Goal: Information Seeking & Learning: Check status

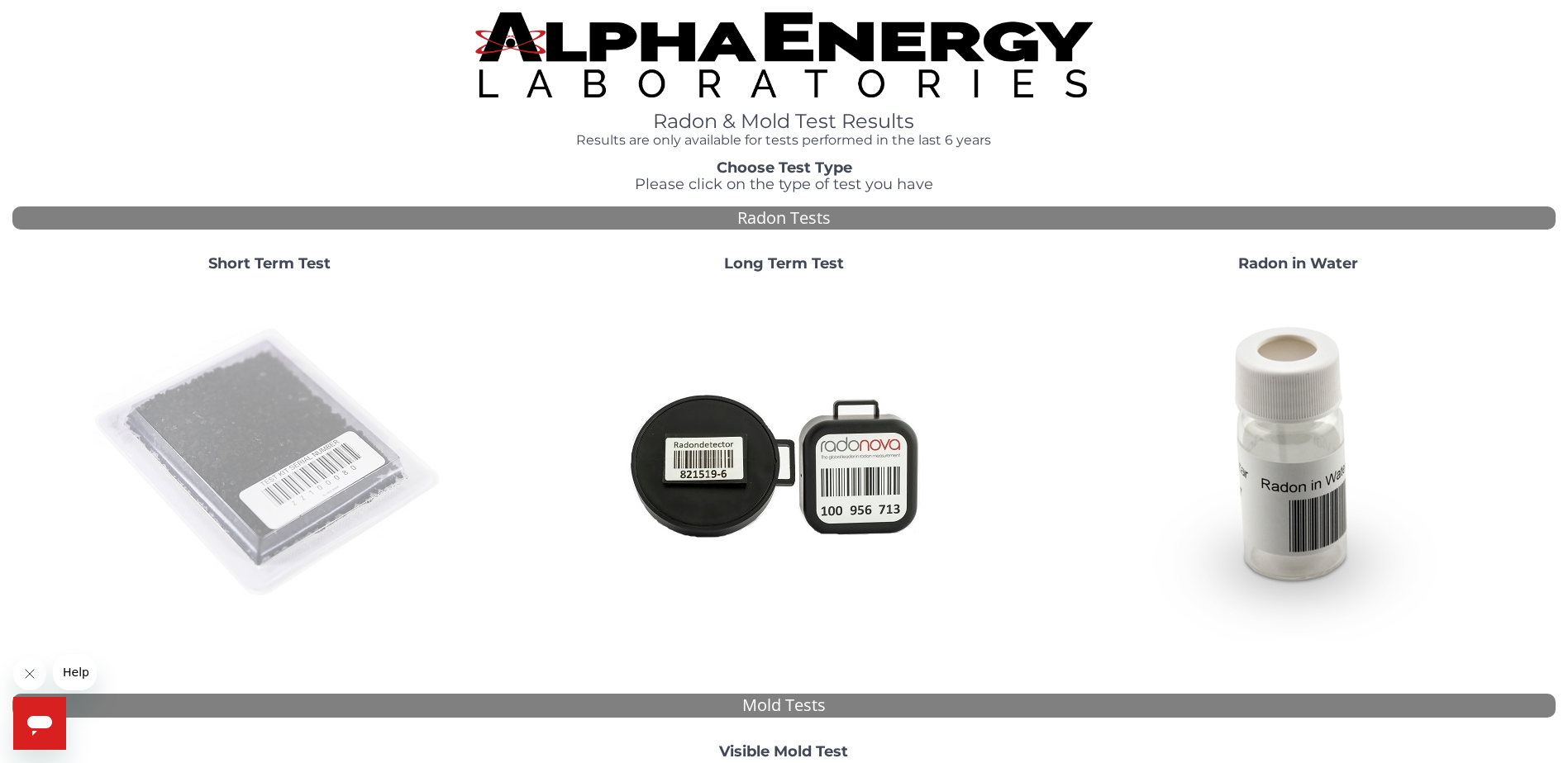
click at [238, 421] on img at bounding box center [269, 463] width 356 height 355
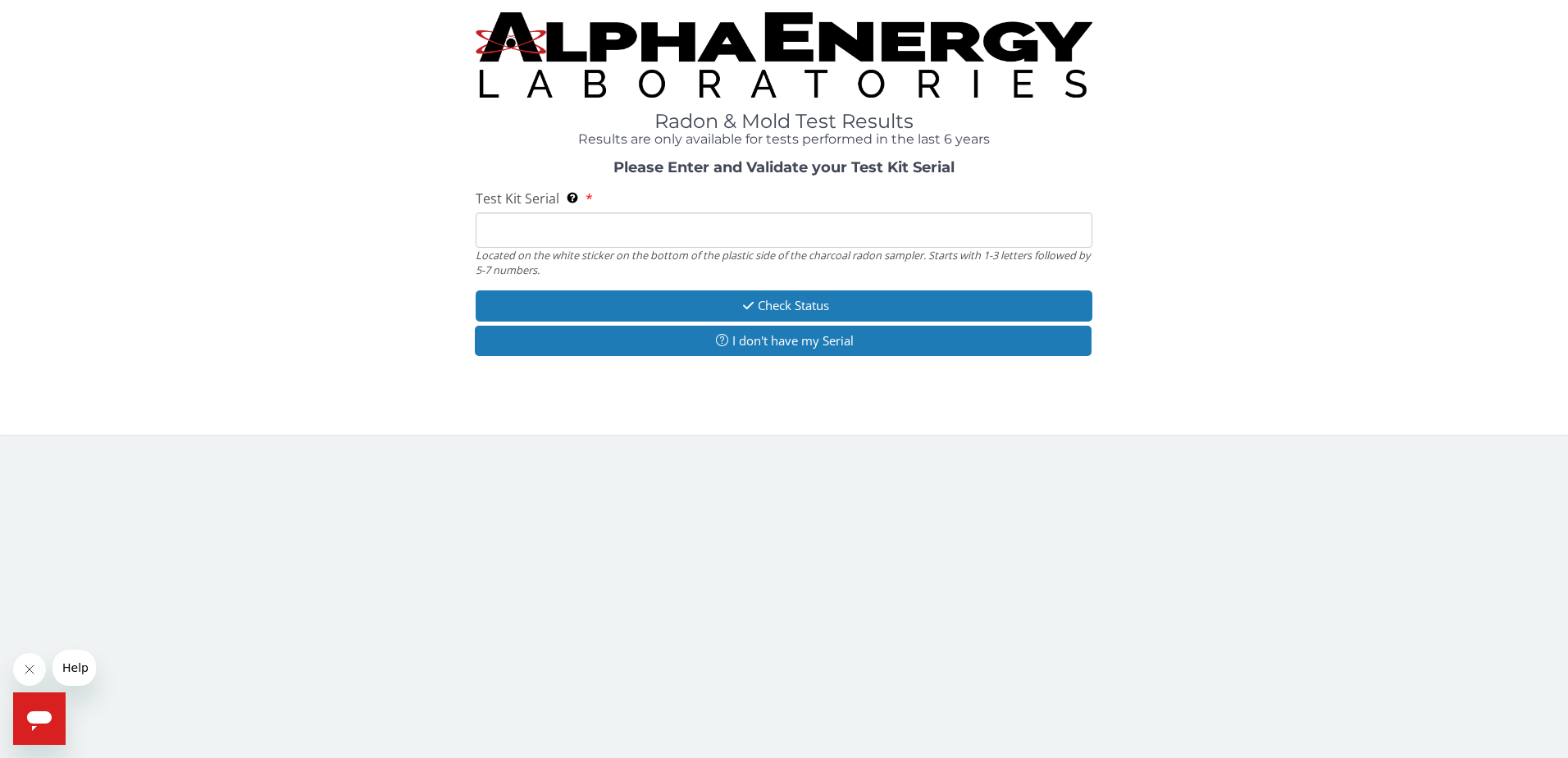
click at [536, 231] on input "Test Kit Serial Located on the white sticker on the bottom of the plastic side …" at bounding box center [784, 230] width 618 height 35
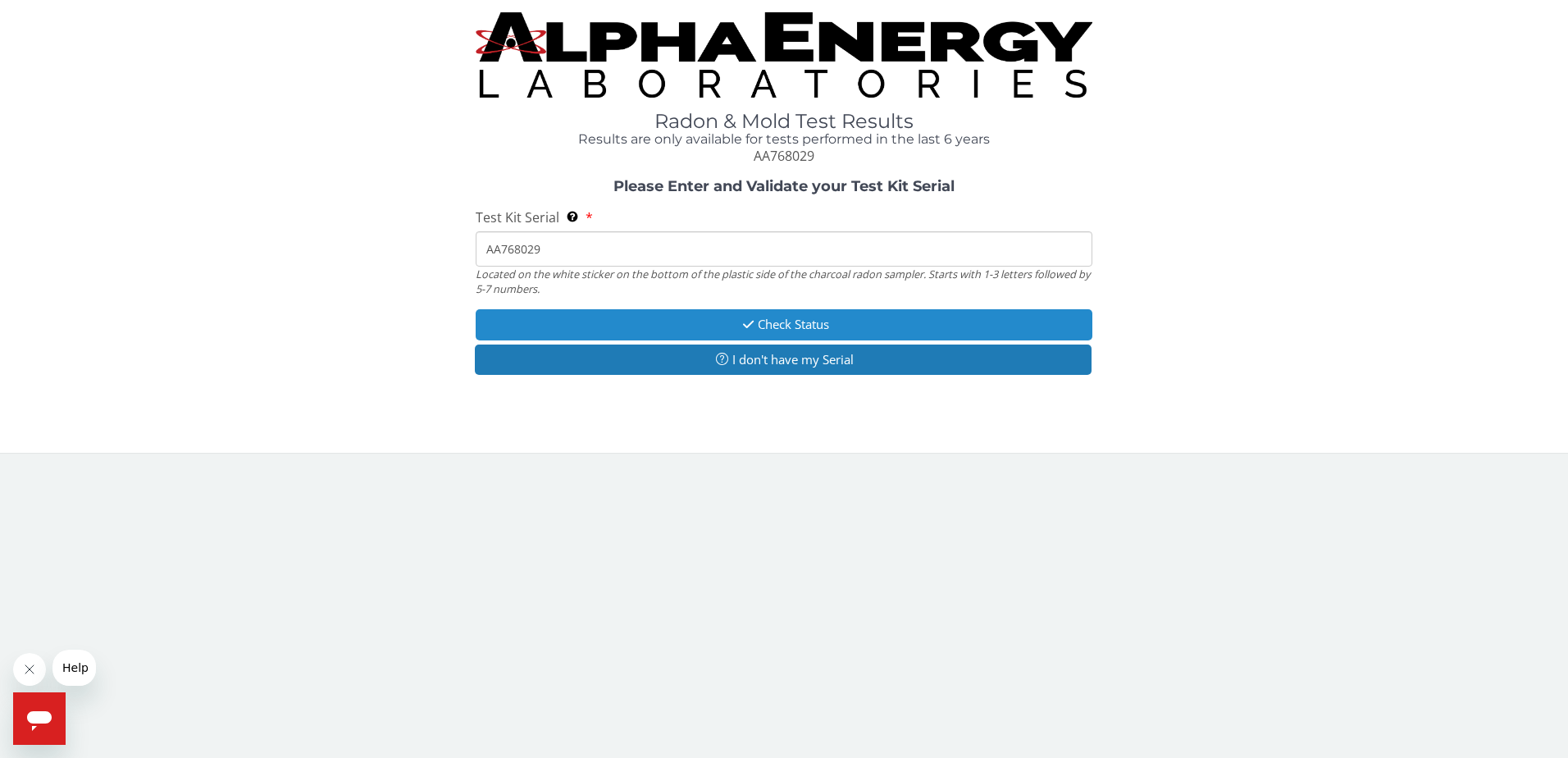
type input "AA768029"
click at [814, 327] on button "Check Status" at bounding box center [784, 324] width 618 height 30
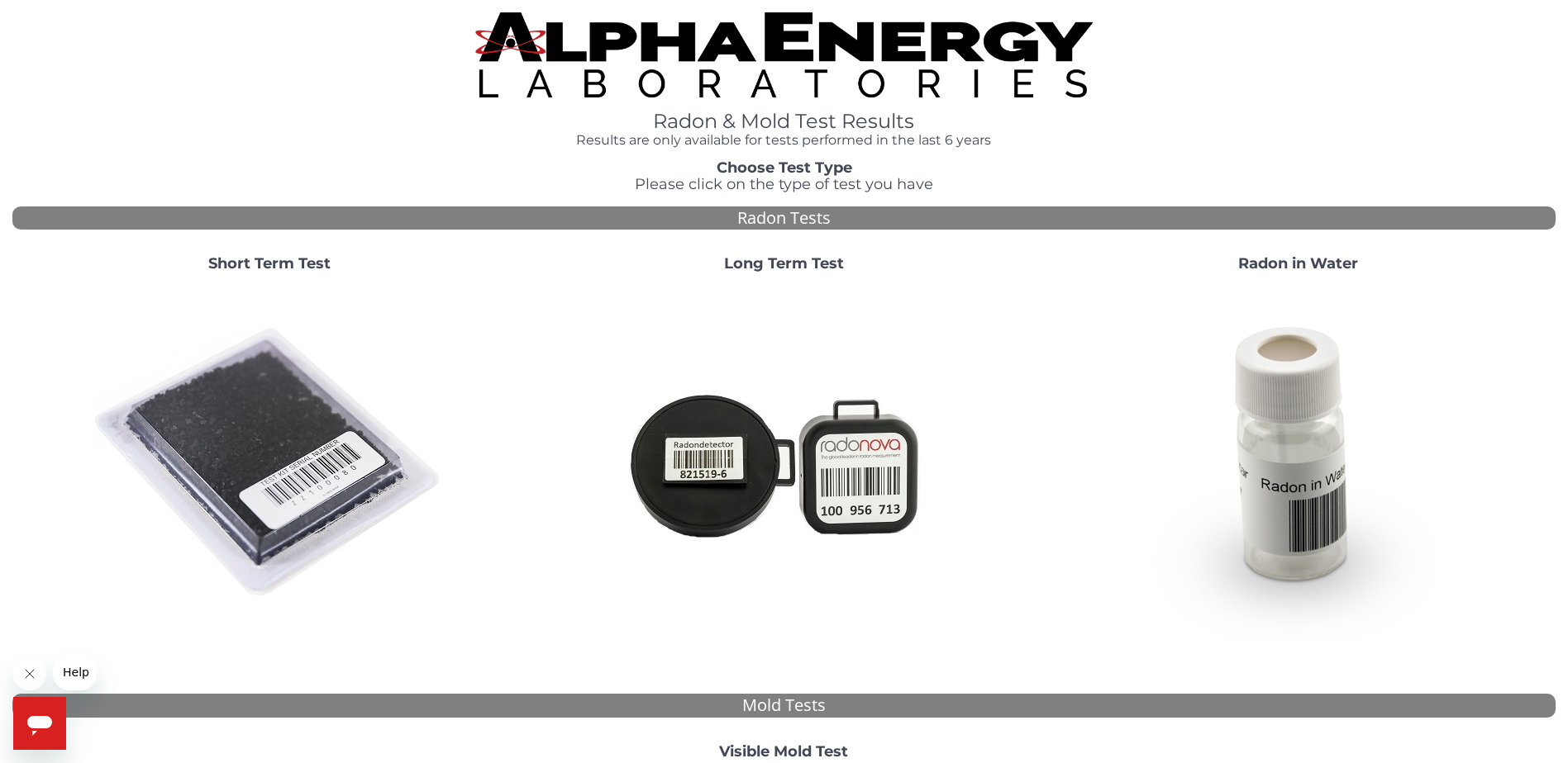
click at [239, 403] on img at bounding box center [269, 463] width 356 height 355
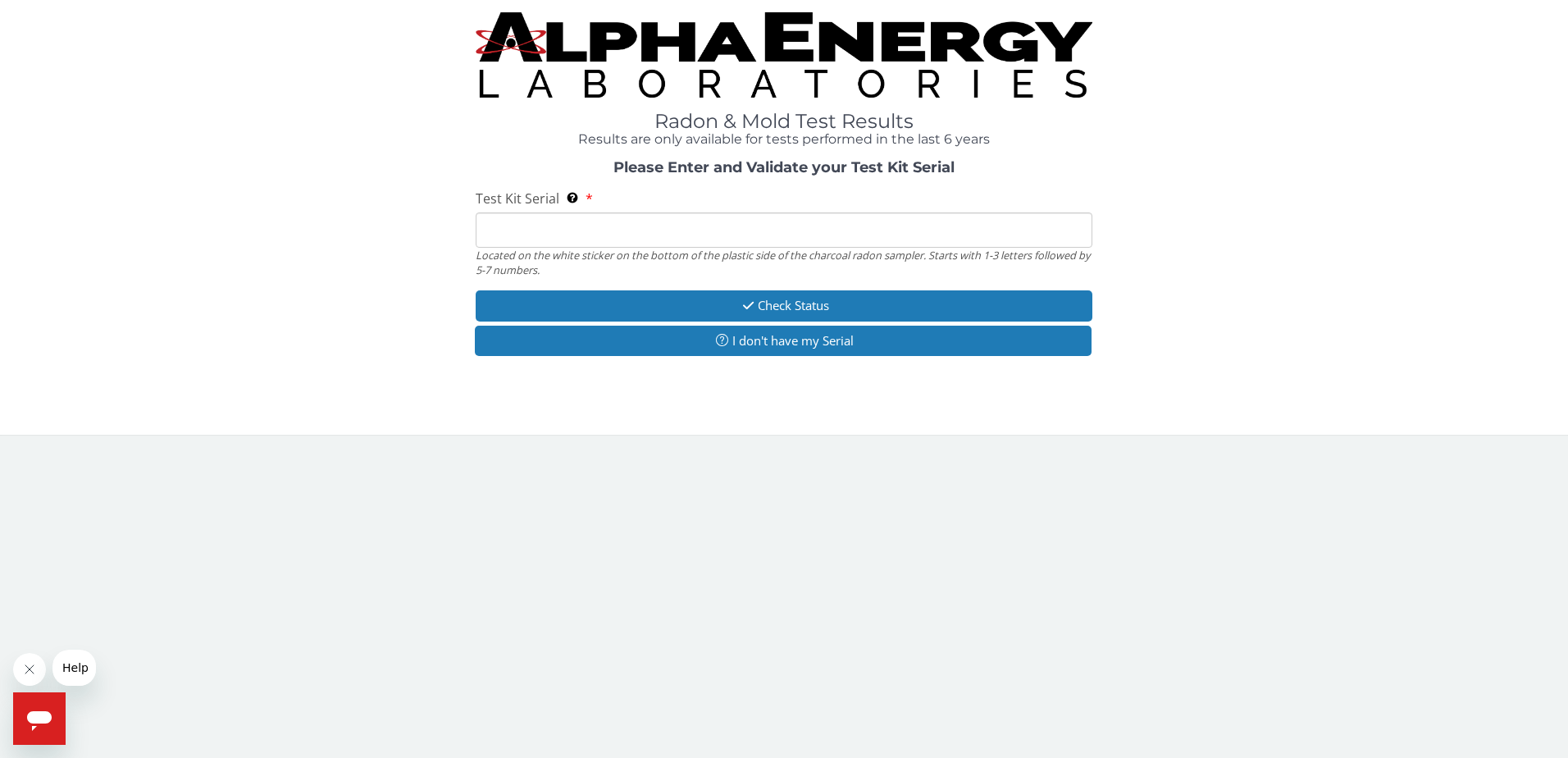
click at [574, 229] on input "Test Kit Serial Located on the white sticker on the bottom of the plastic side …" at bounding box center [784, 230] width 618 height 35
type input "AA768029"
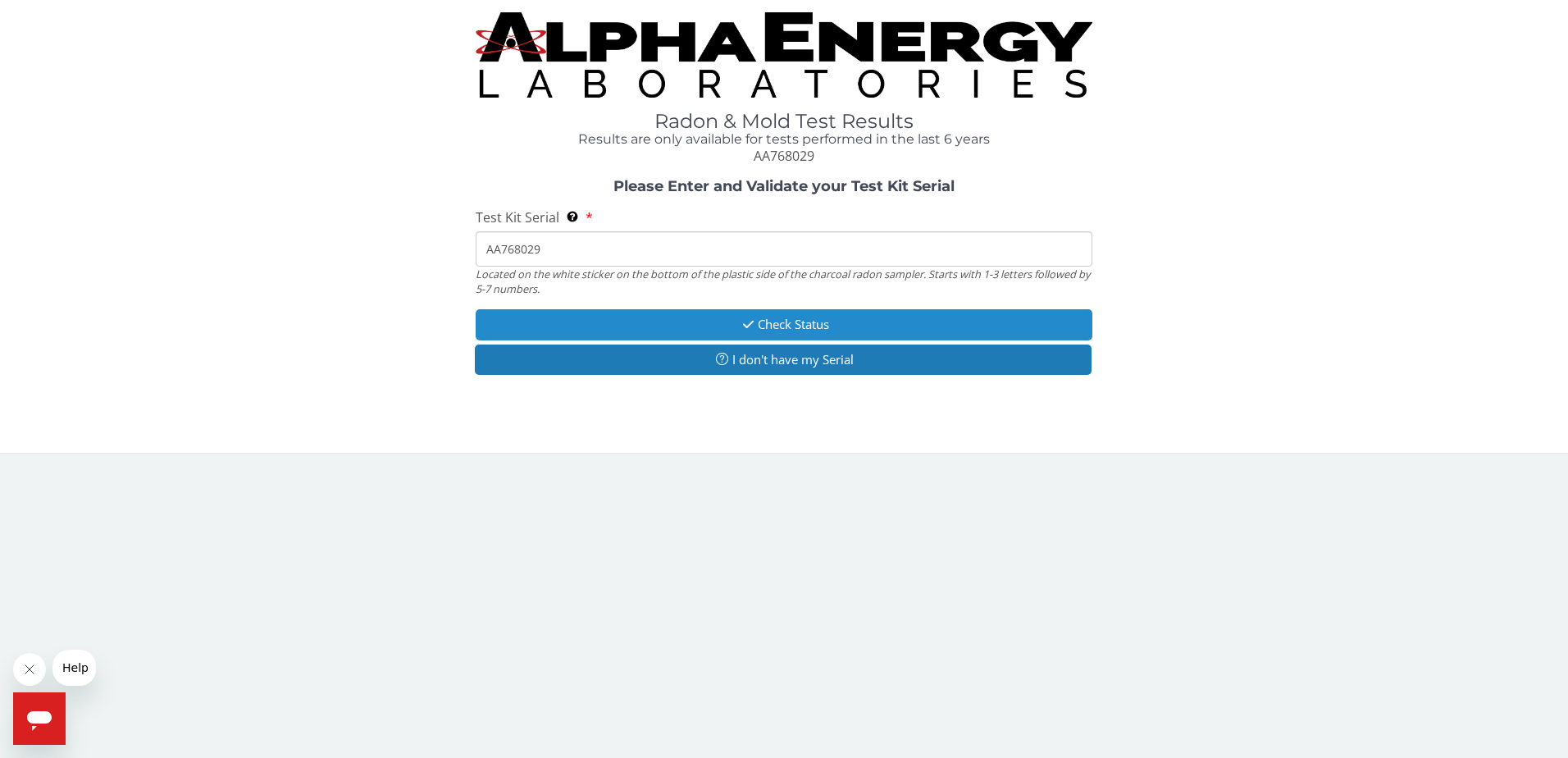
click at [740, 327] on icon "button" at bounding box center [749, 325] width 19 height 13
